Goal: Task Accomplishment & Management: Manage account settings

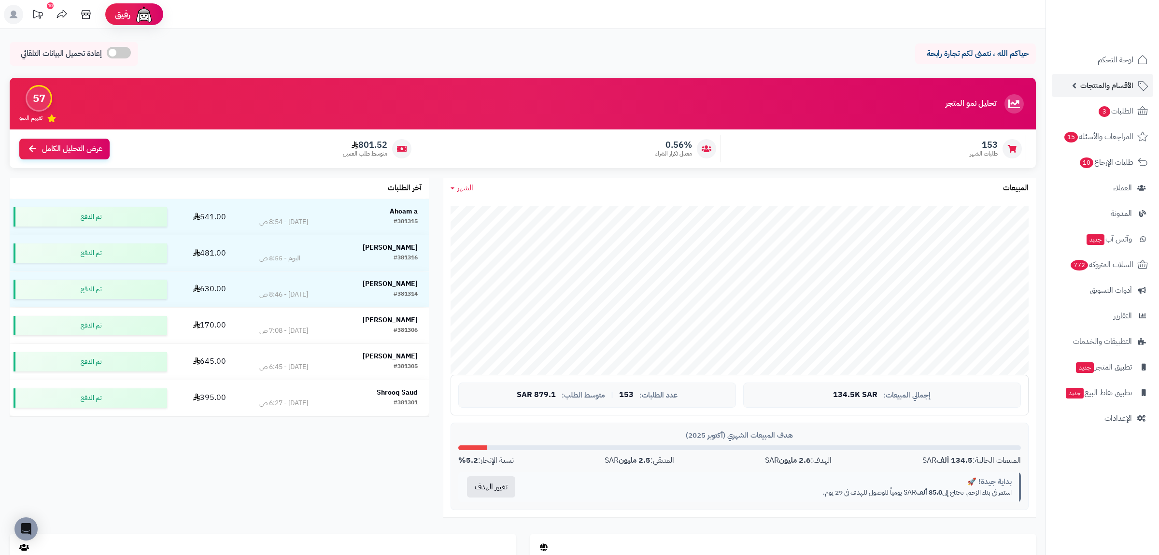
click at [1094, 96] on link "الأقسام والمنتجات" at bounding box center [1102, 85] width 101 height 23
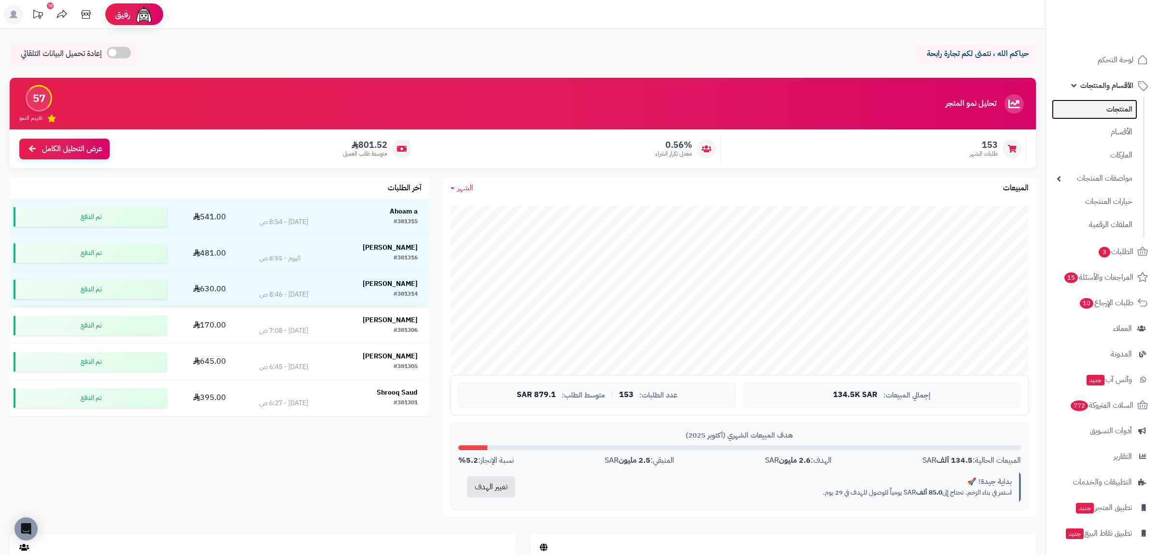
click at [1103, 114] on link "المنتجات" at bounding box center [1095, 110] width 86 height 20
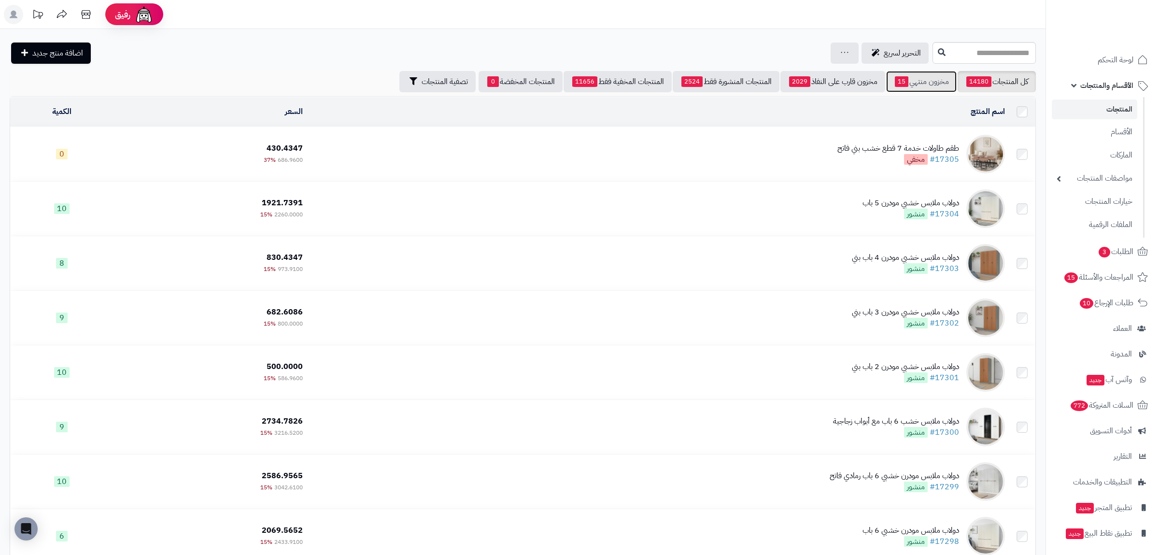
click at [918, 80] on link "مخزون منتهي 15" at bounding box center [921, 81] width 71 height 21
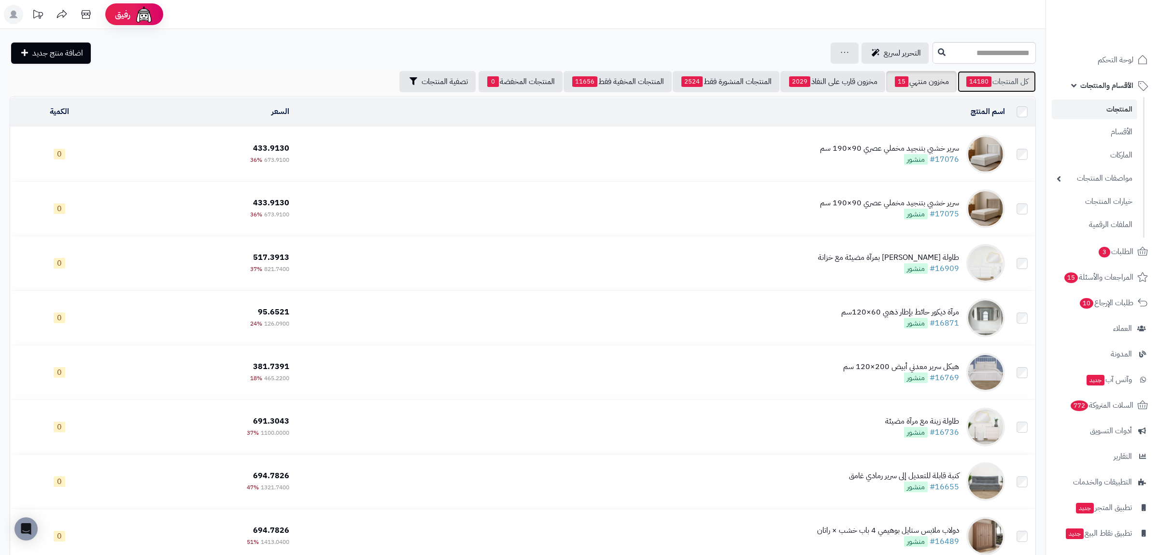
click at [998, 85] on link "كل المنتجات 14180" at bounding box center [997, 81] width 78 height 21
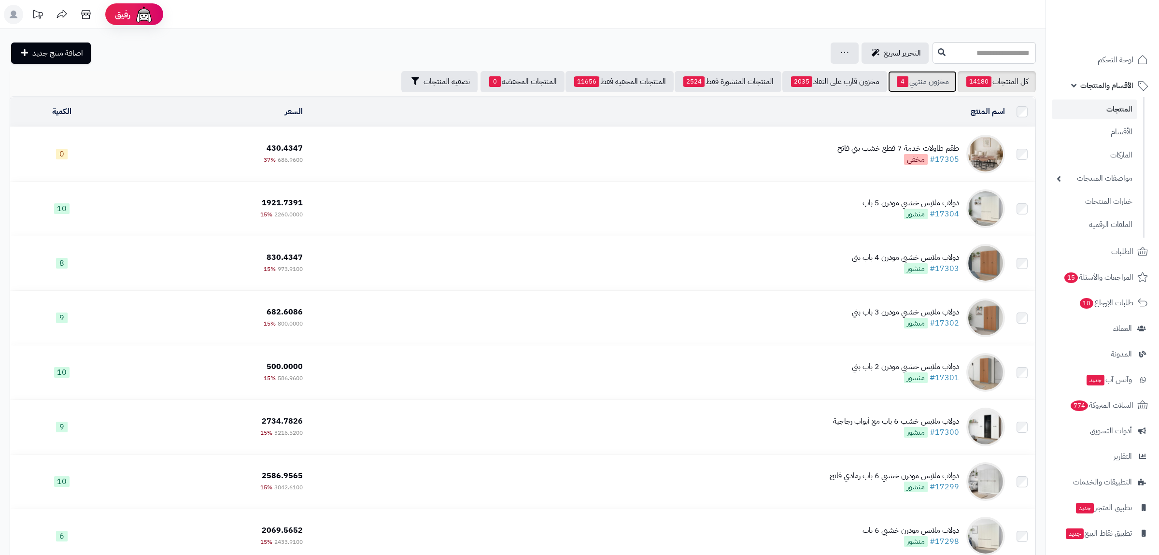
click at [921, 83] on link "مخزون منتهي 4" at bounding box center [922, 81] width 69 height 21
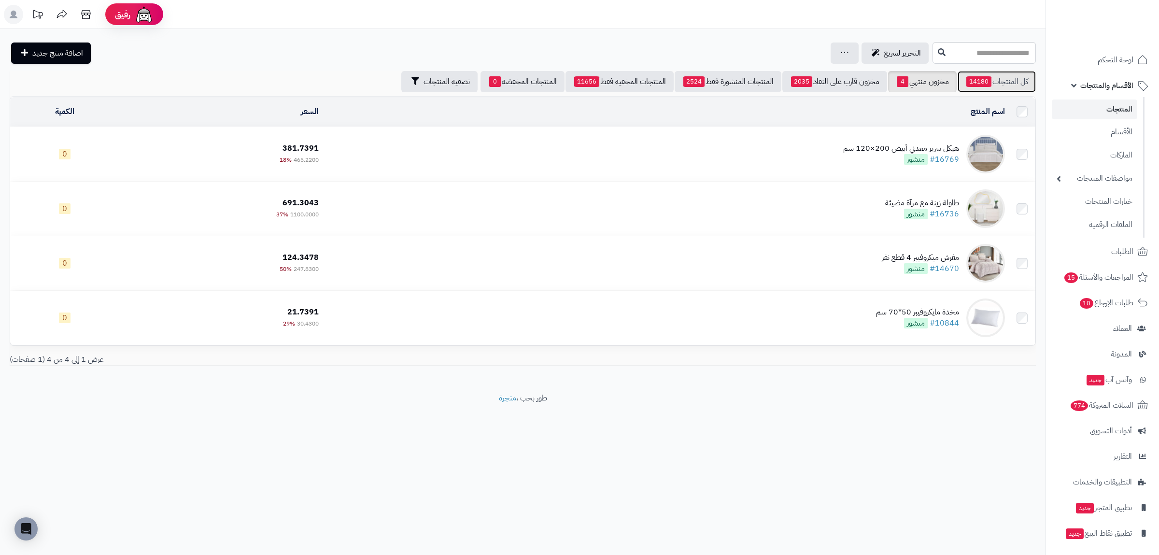
click at [980, 74] on link "كل المنتجات 14180" at bounding box center [997, 81] width 78 height 21
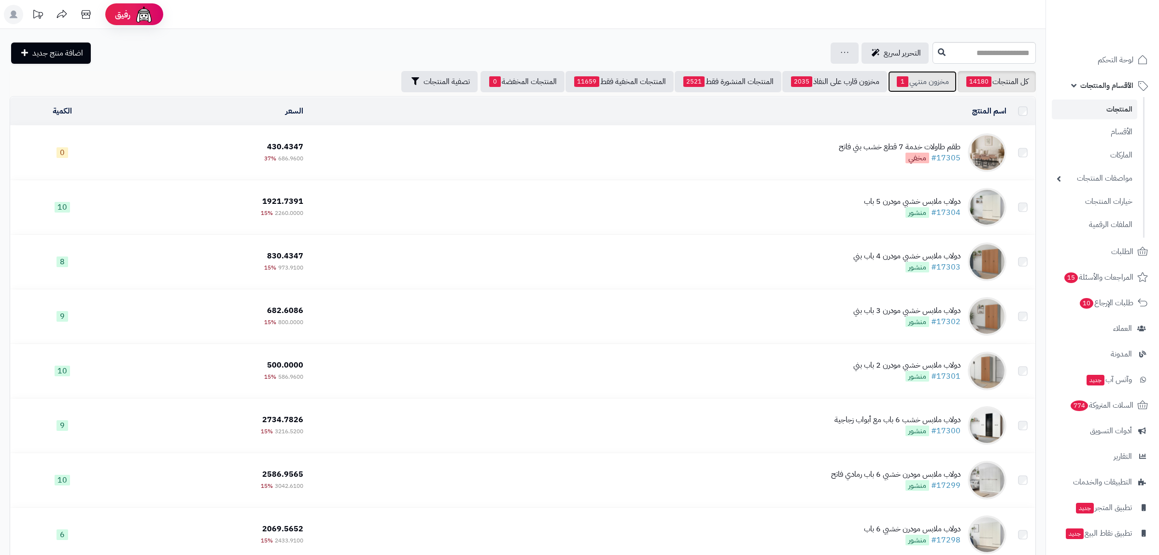
click at [911, 82] on link "مخزون منتهي 1" at bounding box center [922, 81] width 69 height 21
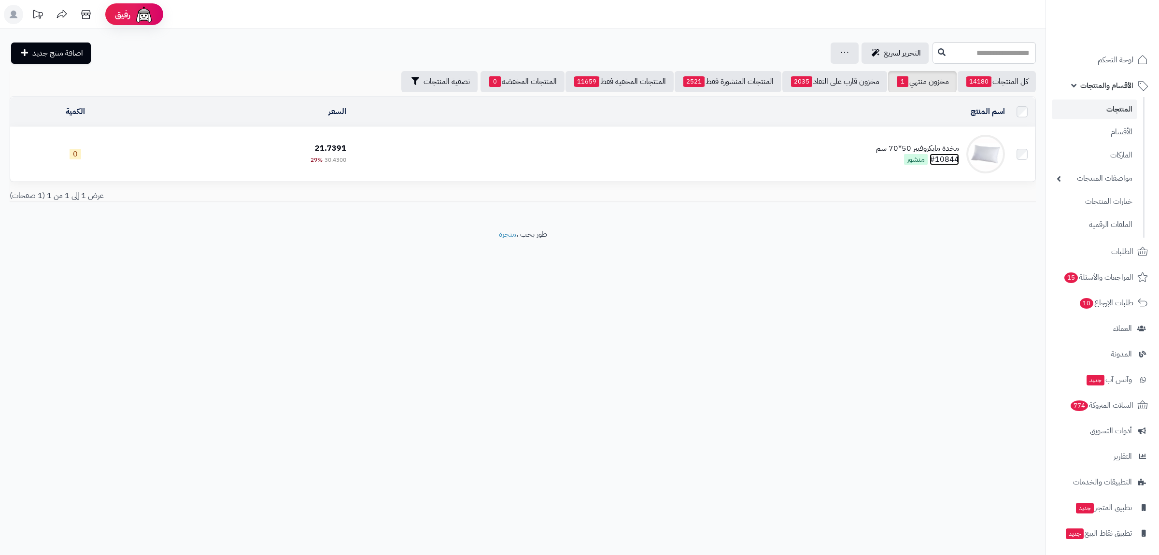
click at [946, 161] on link "#10844" at bounding box center [944, 160] width 29 height 12
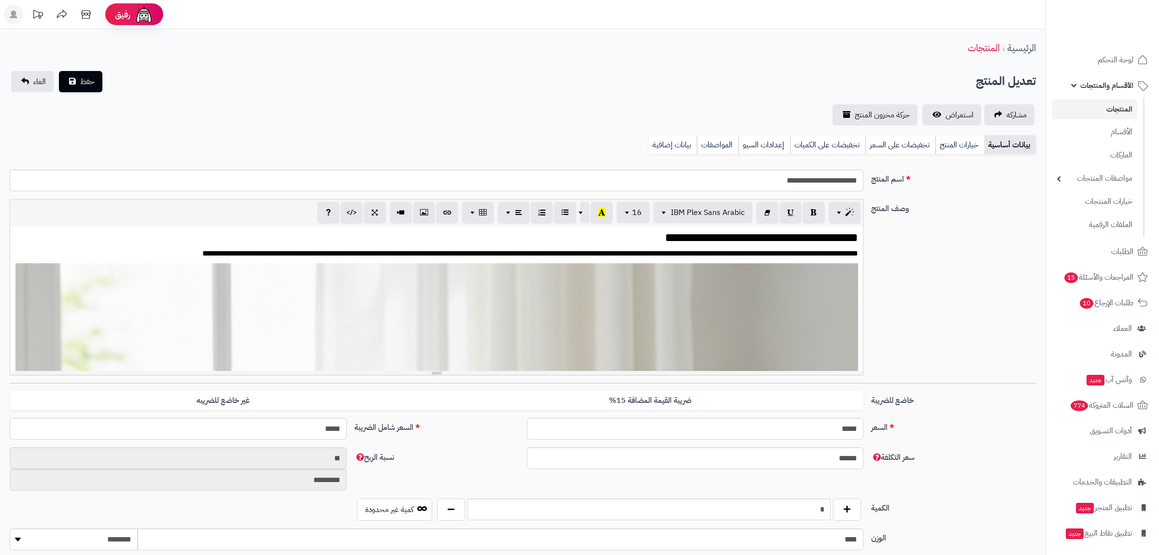
scroll to position [2021, 0]
click at [830, 143] on link "تخفيضات على الكميات" at bounding box center [827, 144] width 75 height 19
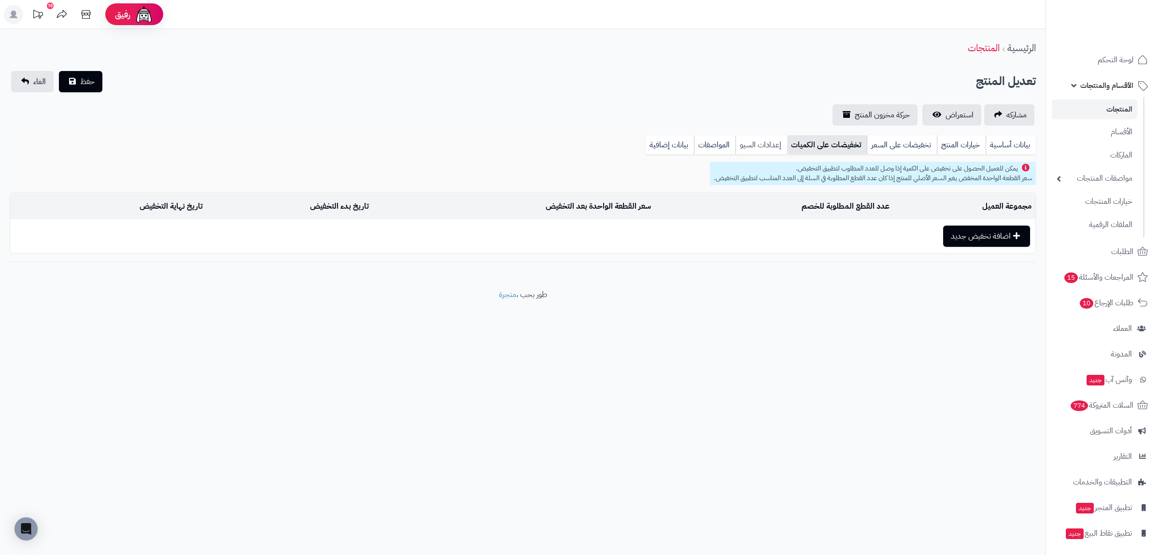
drag, startPoint x: 749, startPoint y: 145, endPoint x: 756, endPoint y: 145, distance: 6.3
click at [754, 145] on link "إعدادات السيو" at bounding box center [762, 144] width 52 height 19
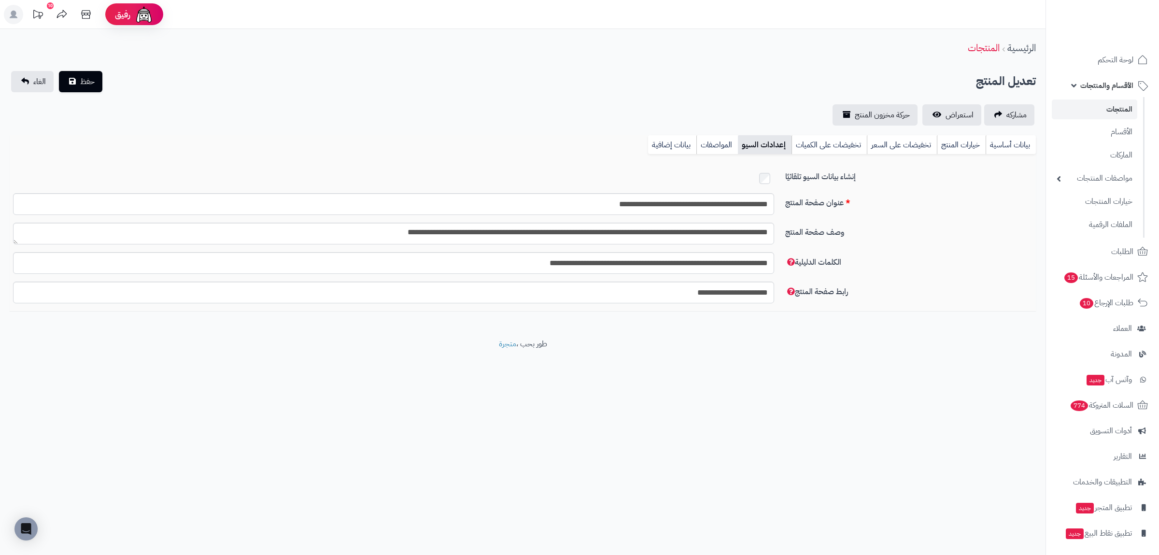
click at [647, 99] on div "**********" at bounding box center [523, 98] width 1046 height 55
click at [666, 145] on link "بيانات إضافية" at bounding box center [672, 144] width 48 height 19
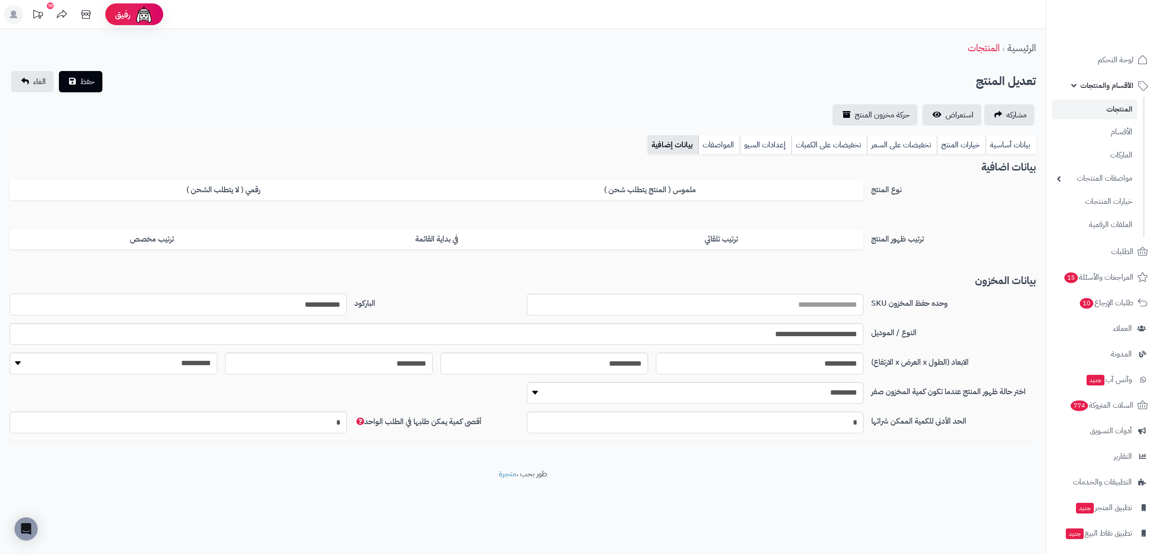
click at [327, 299] on input "**********" at bounding box center [178, 305] width 337 height 22
click at [1005, 140] on link "بيانات أساسية" at bounding box center [1011, 144] width 50 height 19
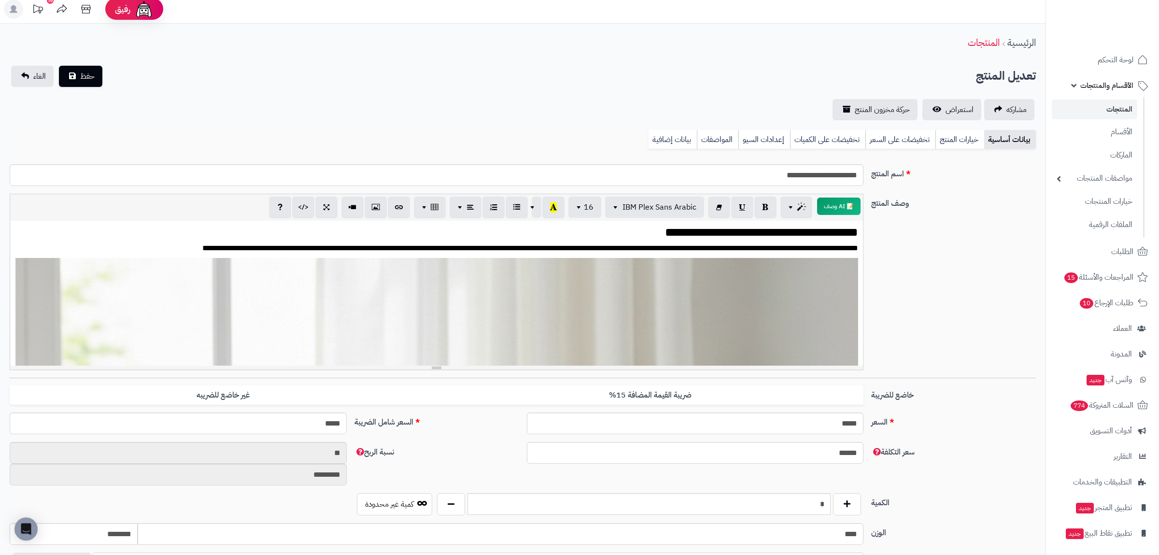
scroll to position [308, 0]
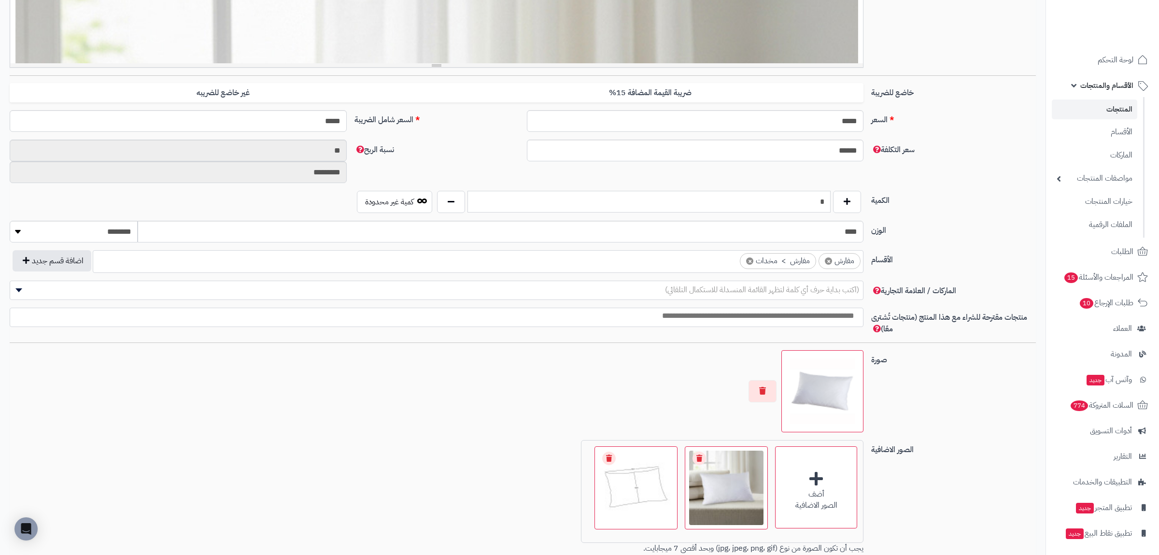
drag, startPoint x: 812, startPoint y: 195, endPoint x: 836, endPoint y: 197, distance: 24.7
click at [831, 197] on input "*" at bounding box center [649, 202] width 363 height 22
drag, startPoint x: 781, startPoint y: 195, endPoint x: 838, endPoint y: 199, distance: 57.1
click at [831, 199] on input "*" at bounding box center [649, 202] width 363 height 22
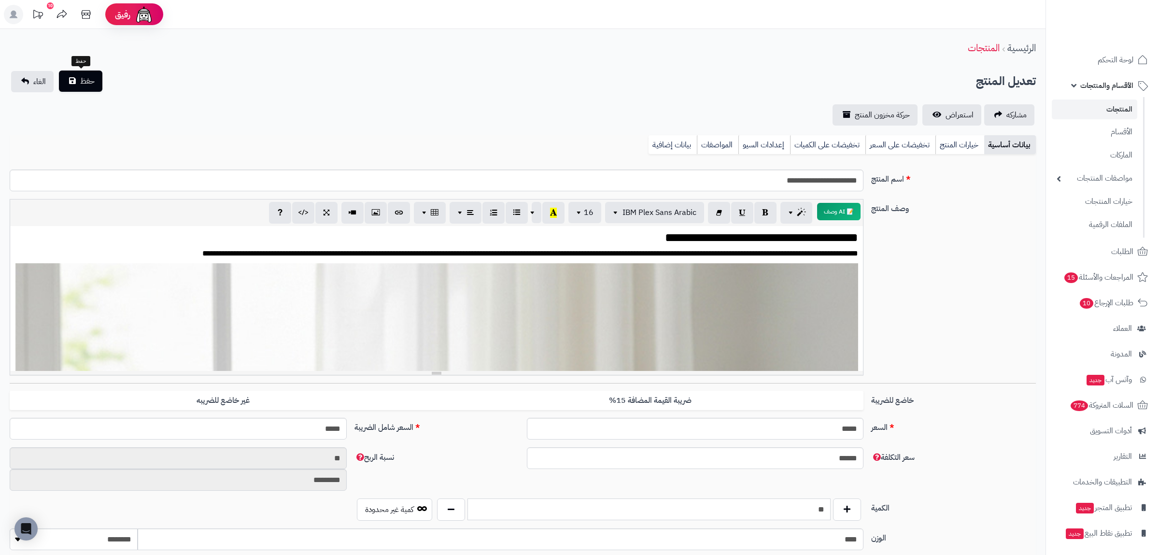
type input "**"
click at [79, 82] on button "حفظ" at bounding box center [80, 81] width 43 height 21
